Goal: Information Seeking & Learning: Learn about a topic

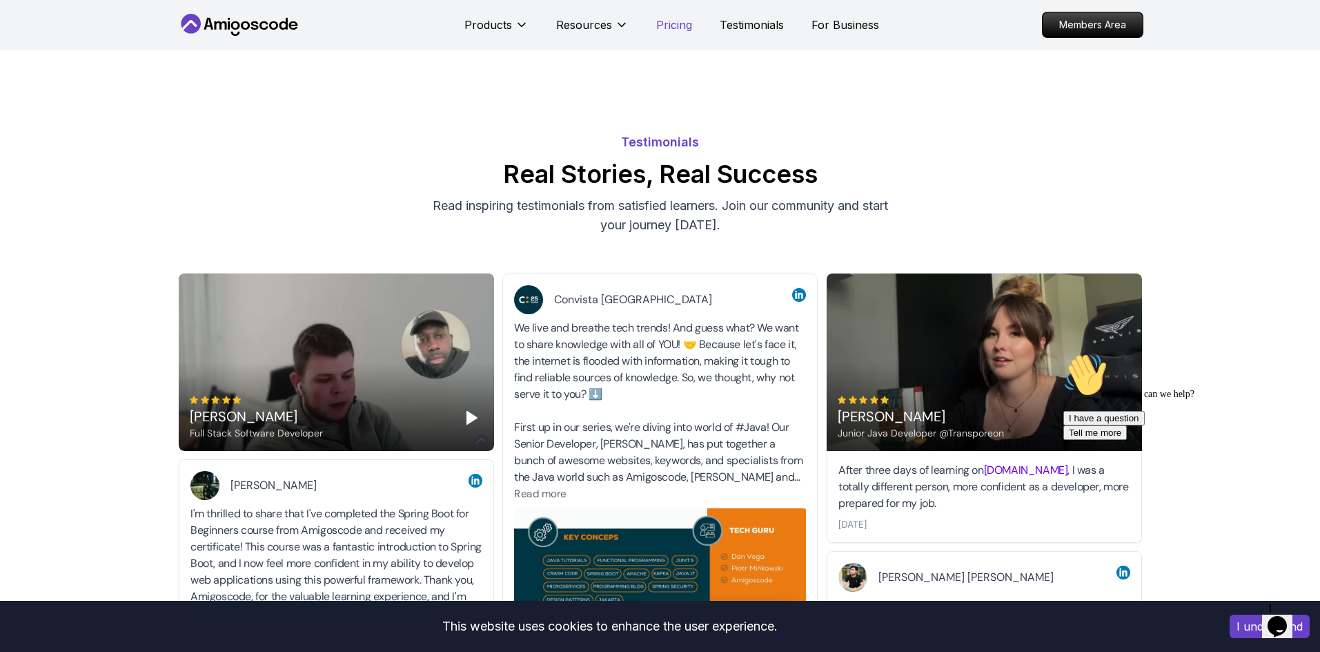
click at [675, 23] on p "Pricing" at bounding box center [674, 25] width 36 height 17
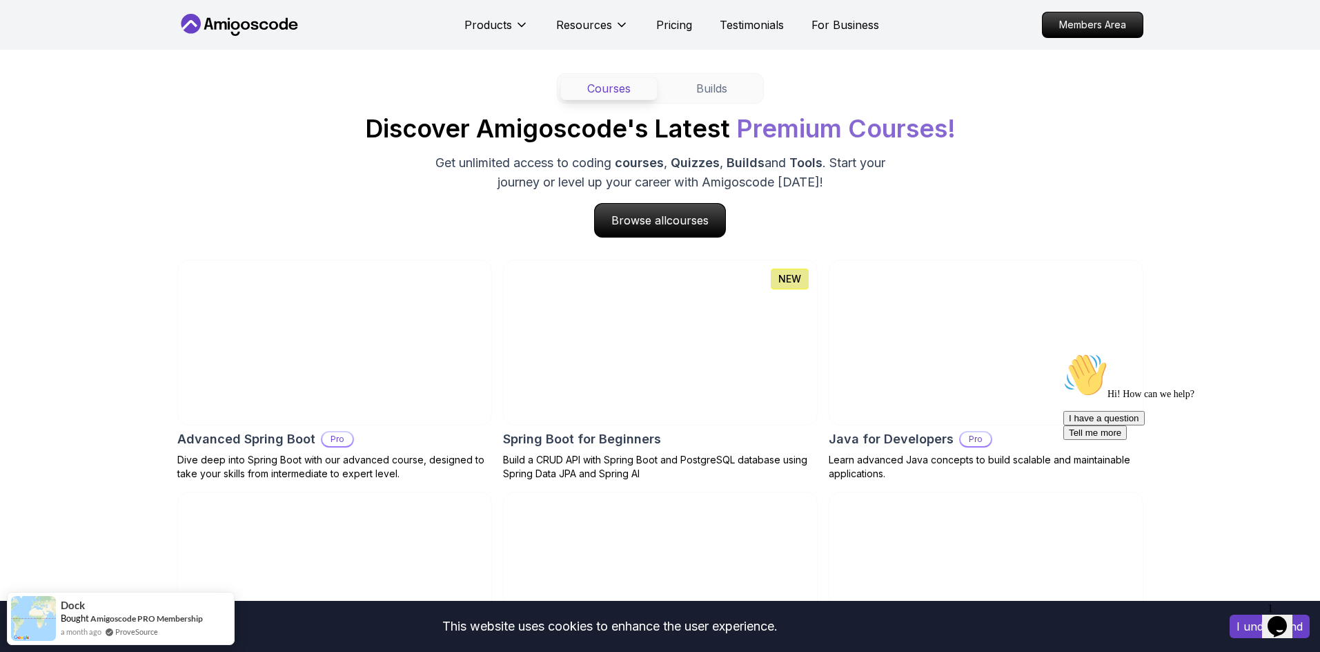
scroll to position [1249, 0]
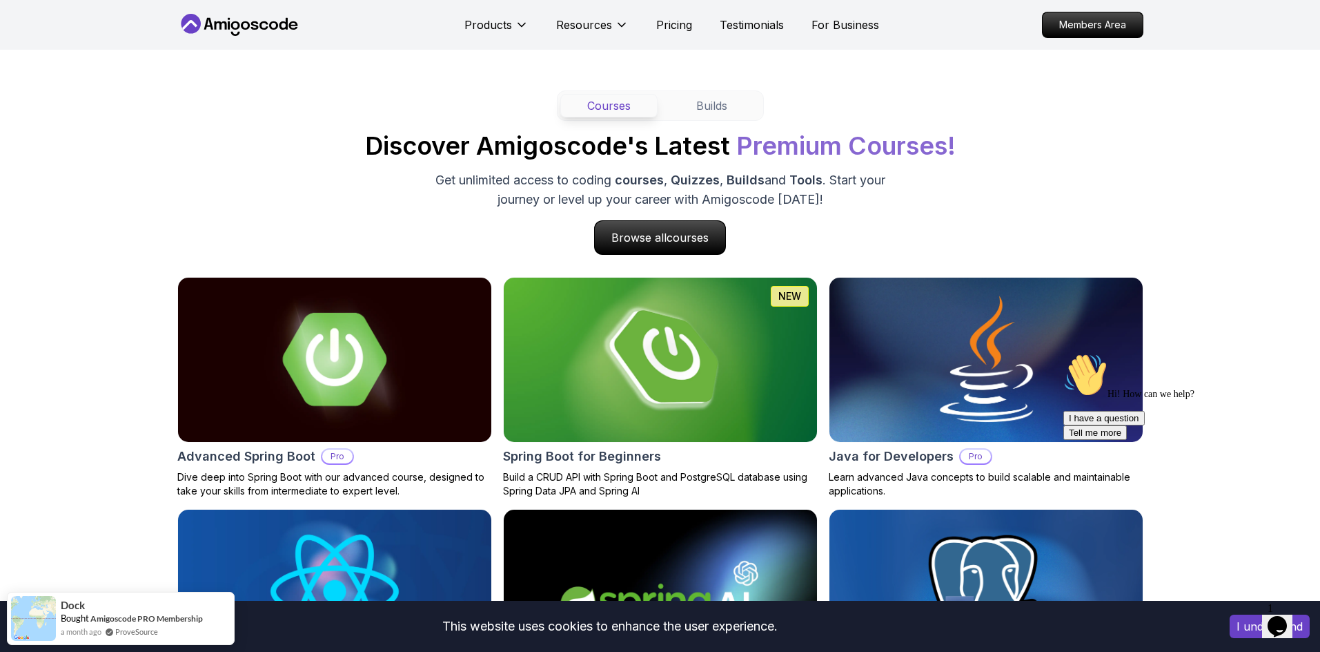
click at [680, 270] on div "Courses Builds Discover Amigoscode's Latest Premium Courses! Get unlimited acce…" at bounding box center [660, 409] width 966 height 639
click at [681, 244] on span "courses" at bounding box center [687, 237] width 40 height 13
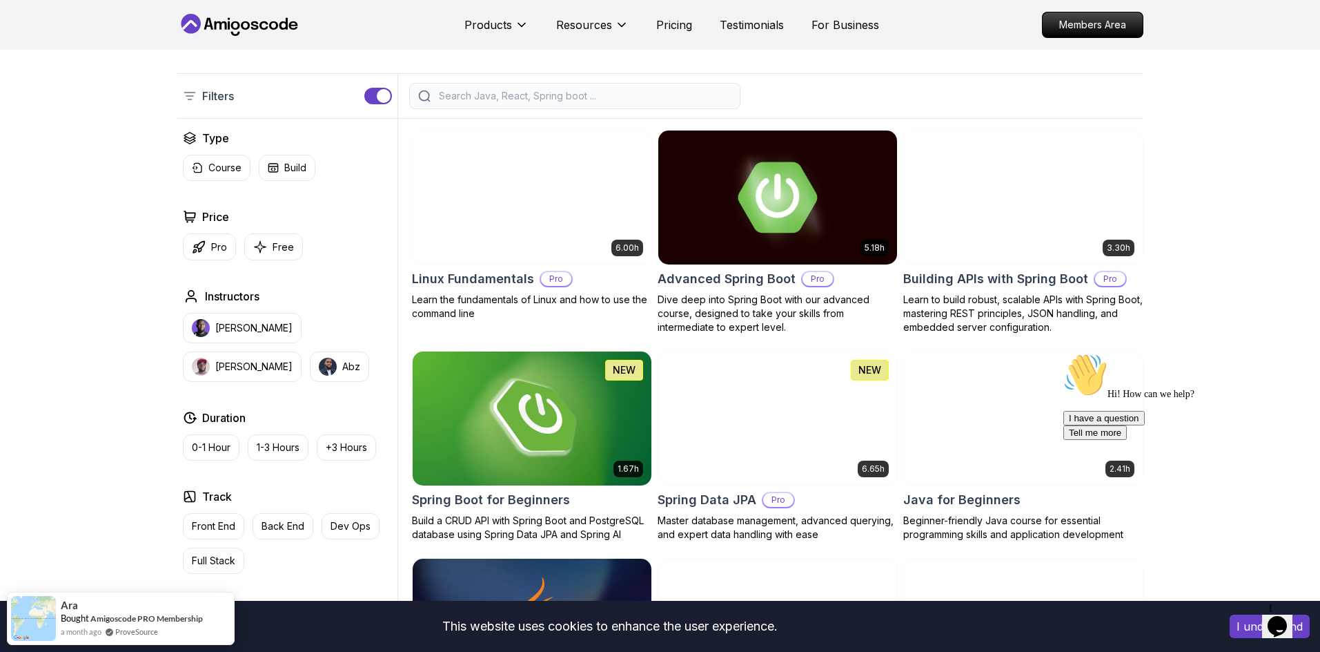
scroll to position [311, 0]
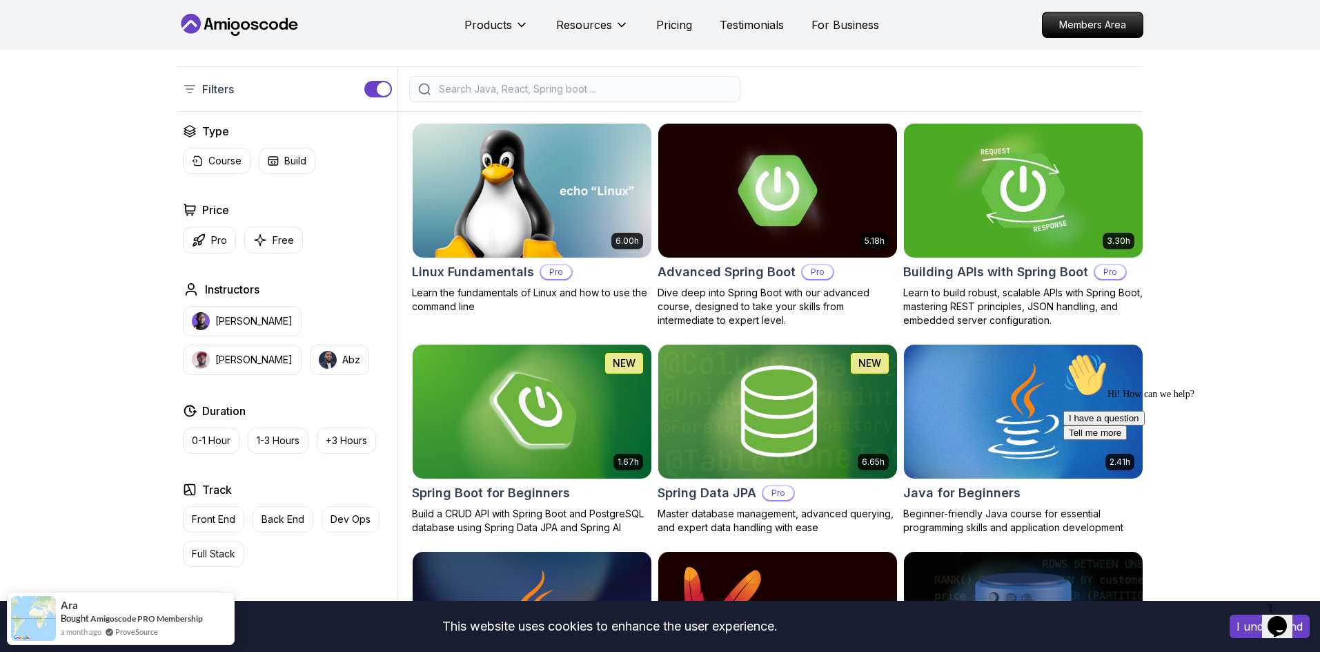
click at [999, 169] on img at bounding box center [1023, 190] width 251 height 140
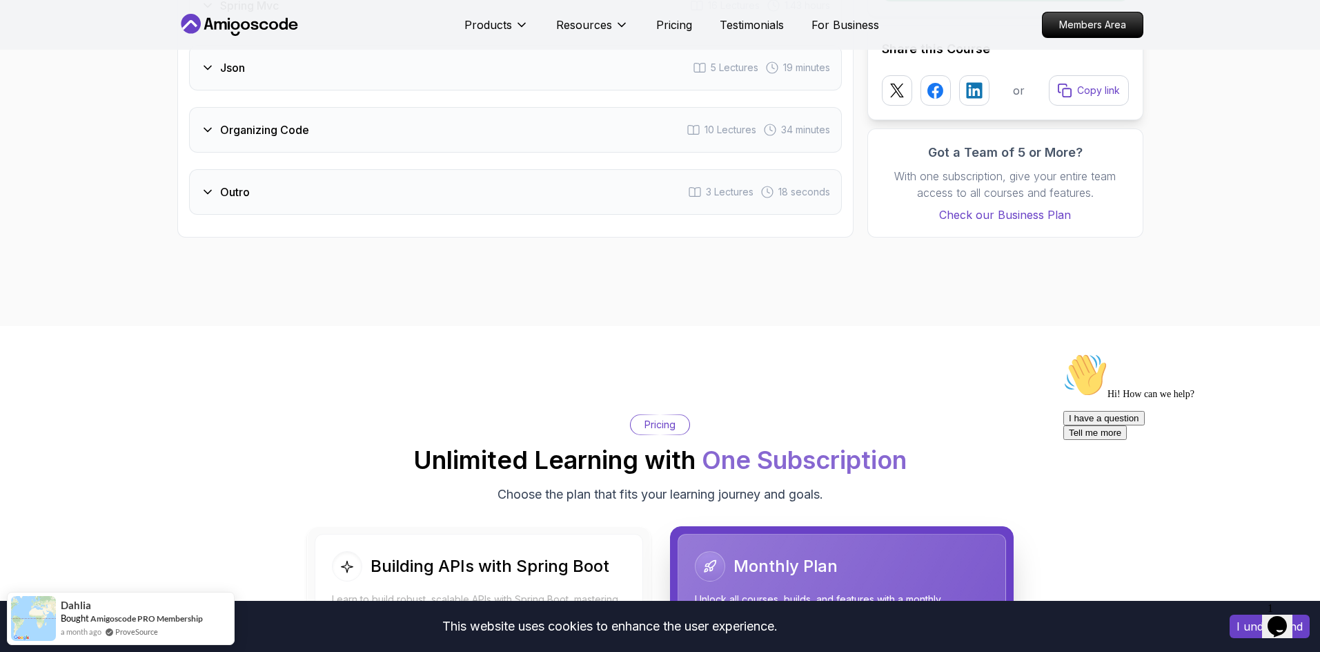
scroll to position [2820, 0]
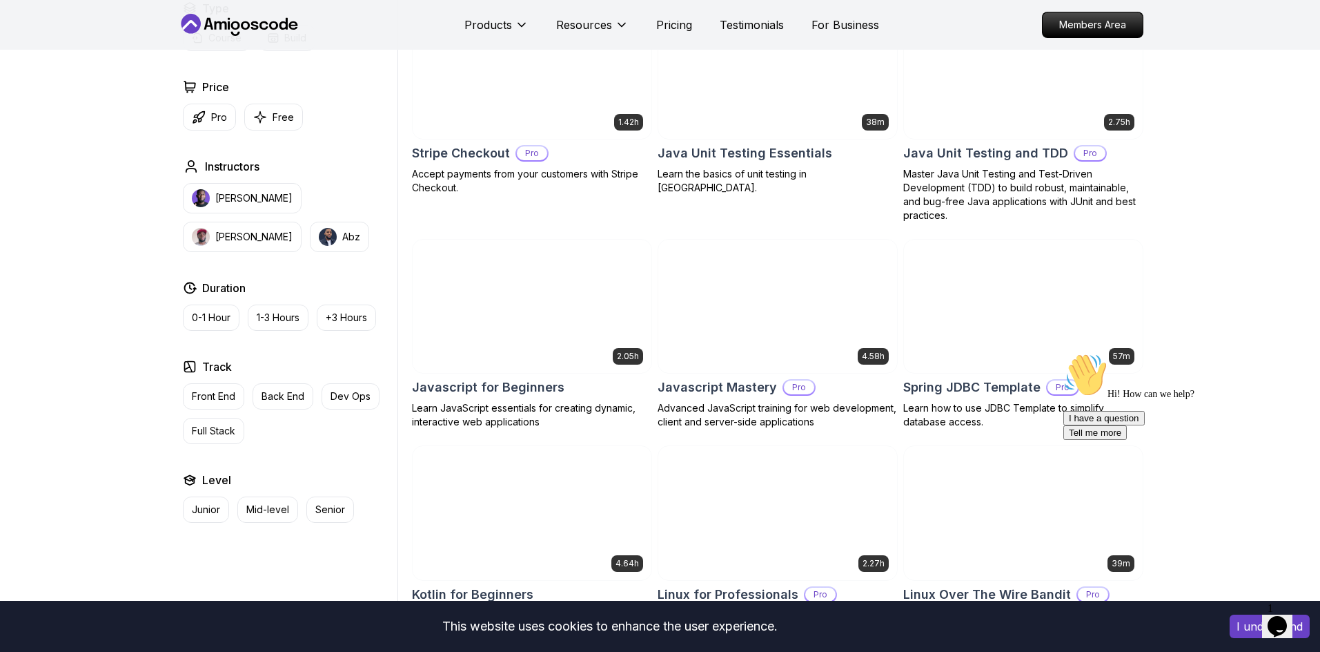
scroll to position [2485, 0]
